Goal: Task Accomplishment & Management: Manage account settings

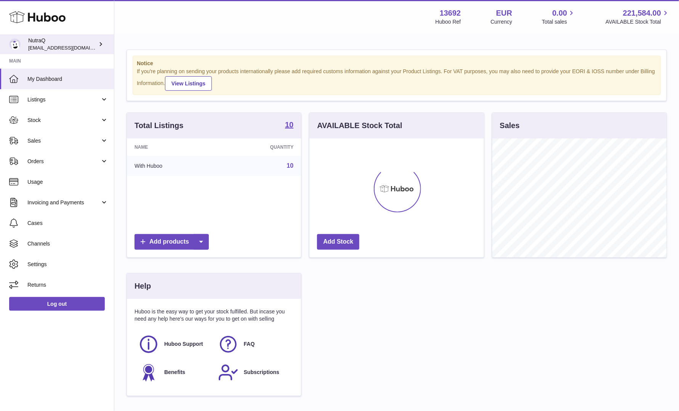
scroll to position [119, 176]
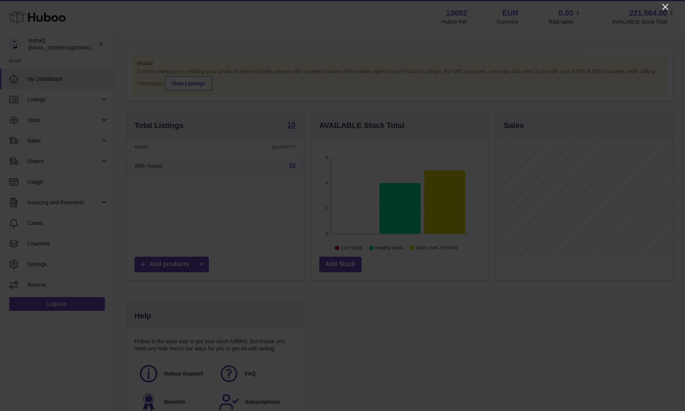
click at [664, 8] on icon "Close" at bounding box center [665, 6] width 9 height 9
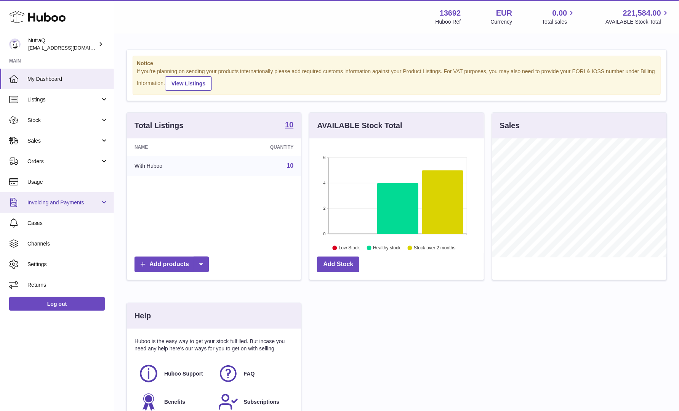
click at [108, 200] on link "Invoicing and Payments" at bounding box center [57, 202] width 114 height 21
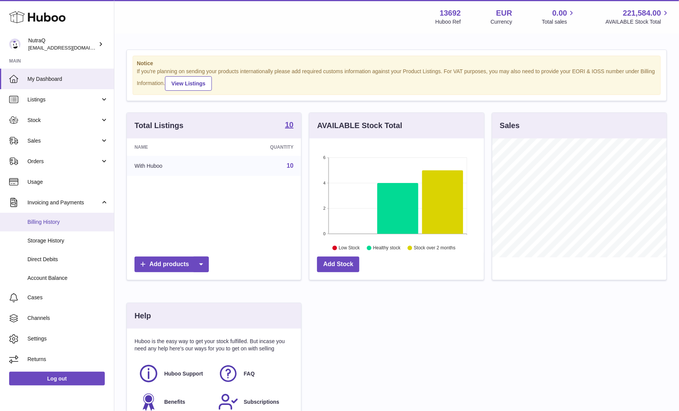
click at [67, 222] on span "Billing History" at bounding box center [67, 221] width 81 height 7
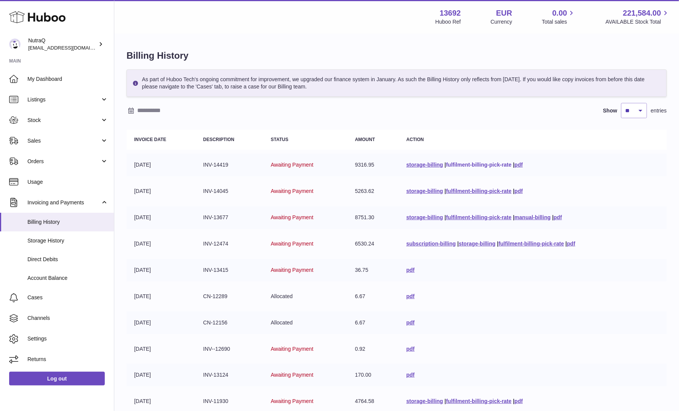
click at [462, 164] on link "fulfilment-billing-pick-rate" at bounding box center [479, 165] width 66 height 6
